Goal: Check status: Check status

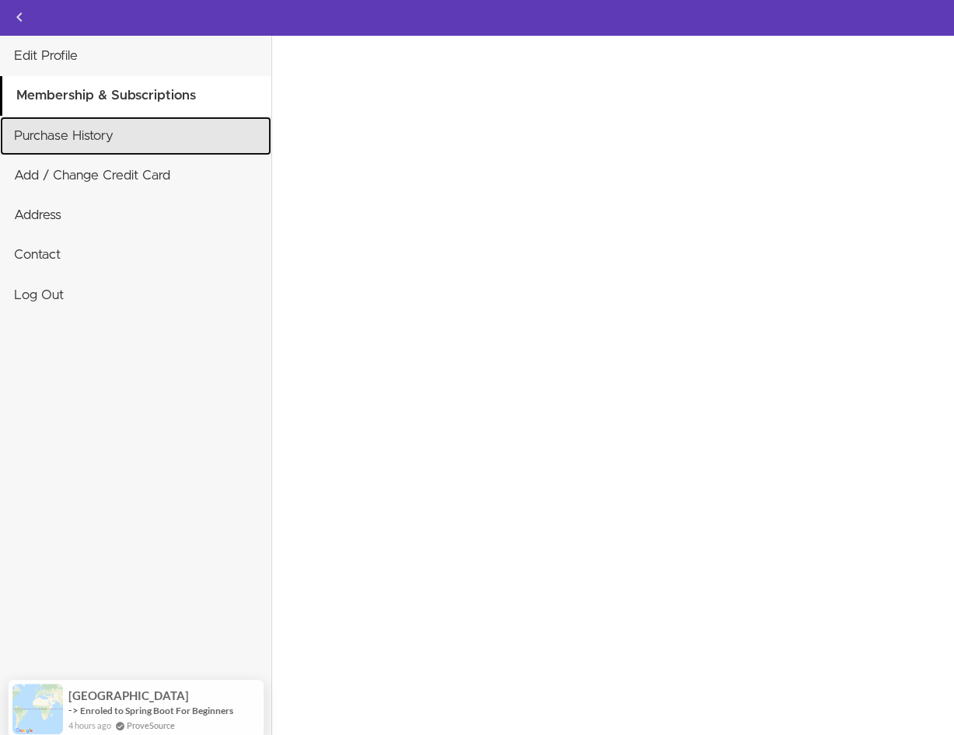
click at [71, 139] on link "Purchase History" at bounding box center [135, 136] width 271 height 39
click at [102, 133] on link "Purchase History" at bounding box center [135, 136] width 271 height 39
click at [102, 135] on link "Purchase History" at bounding box center [135, 136] width 271 height 39
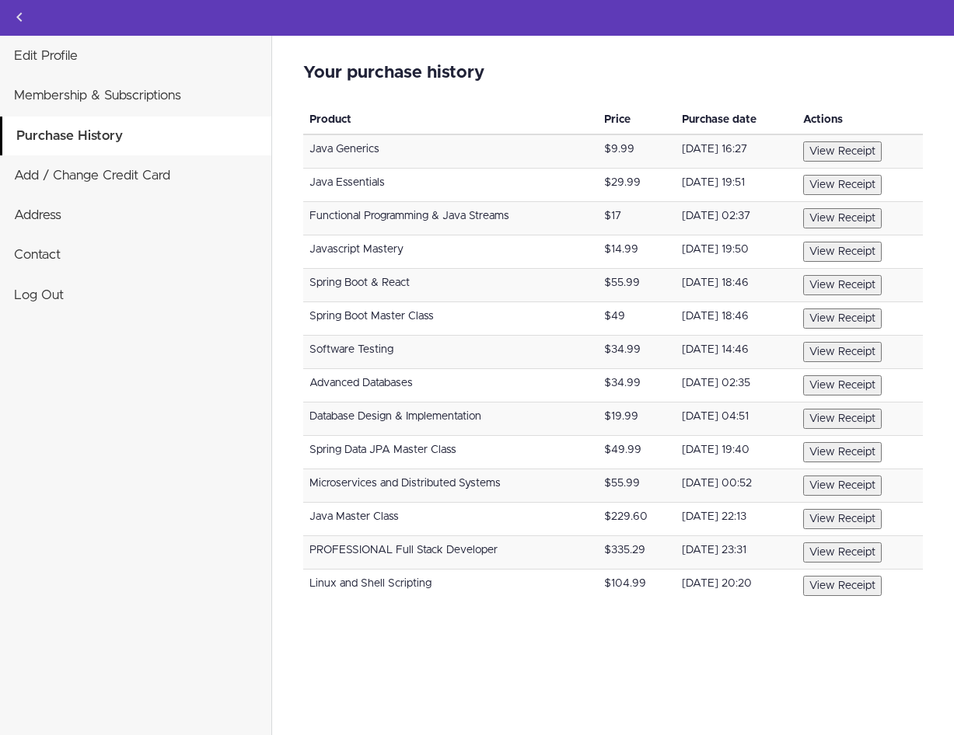
drag, startPoint x: 588, startPoint y: 520, endPoint x: 661, endPoint y: 514, distance: 72.6
click at [660, 514] on tr "Java Master Class $229.60 October 18, 2022 22:13 View Receipt" at bounding box center [613, 519] width 620 height 33
drag, startPoint x: 584, startPoint y: 455, endPoint x: 606, endPoint y: 443, distance: 24.7
click at [602, 445] on td "$49.99" at bounding box center [637, 452] width 78 height 33
click at [602, 384] on td "$34.99" at bounding box center [637, 385] width 78 height 33
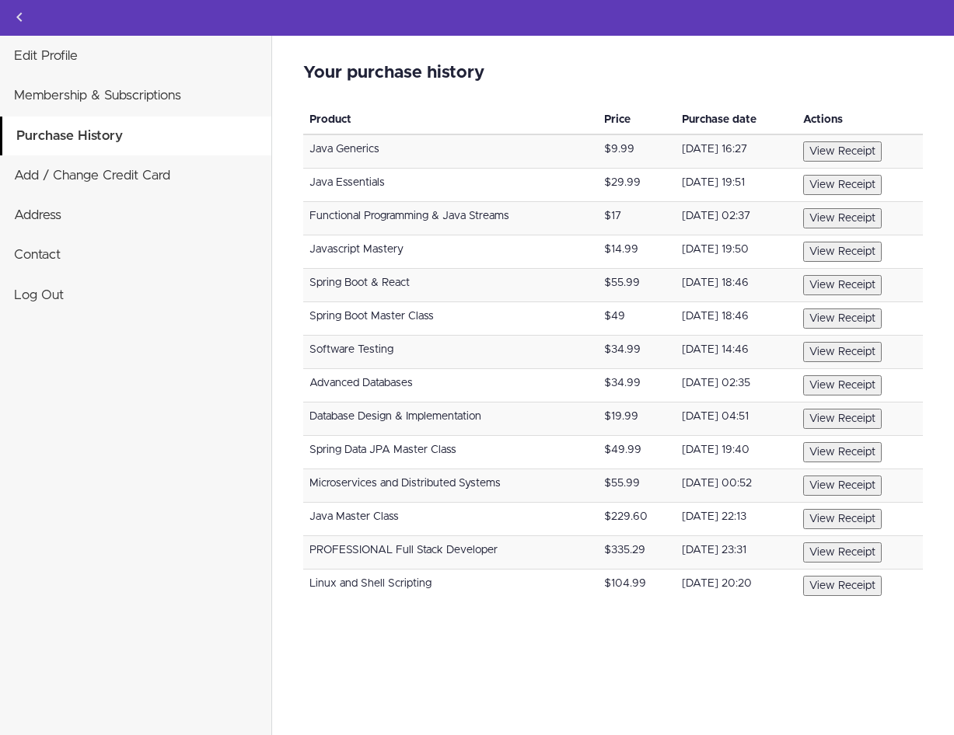
click at [598, 582] on td "$104.99" at bounding box center [637, 586] width 78 height 33
click at [860, 588] on button "View Receipt" at bounding box center [842, 586] width 79 height 20
click at [860, 590] on button "View Receipt" at bounding box center [842, 586] width 79 height 20
